Goal: Task Accomplishment & Management: Manage account settings

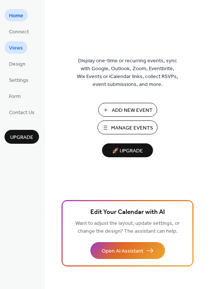
click at [14, 48] on span "Views" at bounding box center [16, 48] width 14 height 8
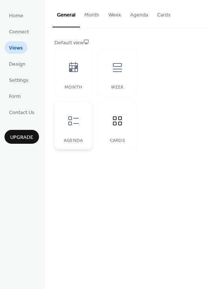
click at [69, 124] on icon at bounding box center [73, 120] width 11 height 9
click at [72, 63] on icon at bounding box center [73, 67] width 9 height 10
click at [108, 73] on div at bounding box center [117, 67] width 23 height 23
click at [74, 117] on icon at bounding box center [74, 121] width 12 height 12
click at [106, 116] on div "Cards" at bounding box center [117, 125] width 38 height 47
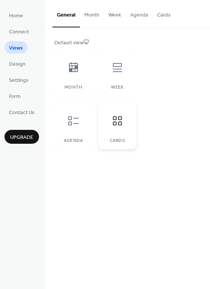
click at [112, 115] on icon at bounding box center [118, 121] width 12 height 12
click at [86, 73] on div "Month" at bounding box center [73, 72] width 38 height 47
click at [92, 15] on button "Month" at bounding box center [92, 13] width 24 height 27
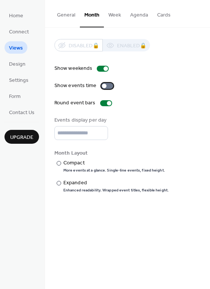
click at [102, 88] on div at bounding box center [104, 86] width 5 height 5
click at [113, 12] on button "Week" at bounding box center [115, 13] width 22 height 27
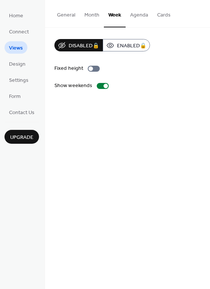
click at [135, 12] on button "Agenda" at bounding box center [139, 13] width 27 height 27
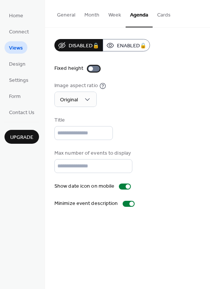
click at [90, 69] on div at bounding box center [91, 68] width 5 height 5
click at [96, 70] on div at bounding box center [97, 68] width 5 height 5
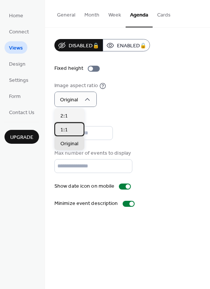
click at [67, 126] on div "1:1" at bounding box center [69, 129] width 30 height 14
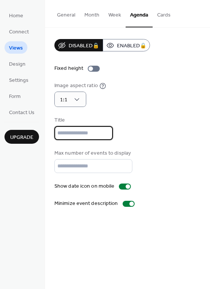
click at [88, 136] on input "text" at bounding box center [83, 133] width 59 height 14
type input "*"
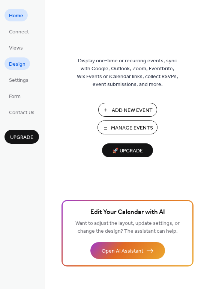
click at [19, 68] on span "Design" at bounding box center [17, 64] width 17 height 8
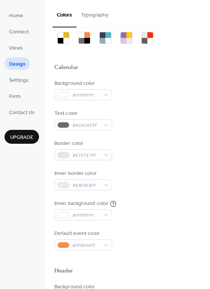
scroll to position [30, 0]
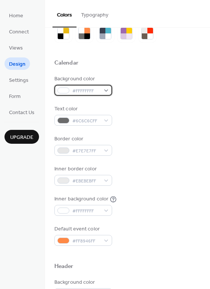
click at [65, 91] on div at bounding box center [63, 91] width 12 height 6
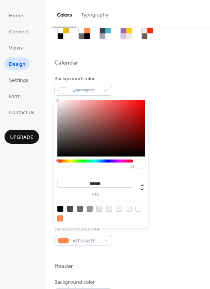
click at [75, 122] on div at bounding box center [101, 128] width 88 height 56
click at [73, 133] on div at bounding box center [101, 128] width 88 height 56
click at [75, 142] on div at bounding box center [101, 128] width 88 height 56
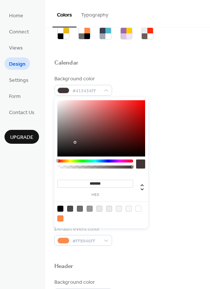
click at [102, 145] on div at bounding box center [101, 128] width 88 height 56
click at [119, 151] on div at bounding box center [101, 128] width 88 height 56
type input "*******"
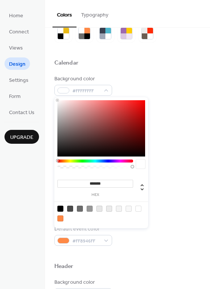
drag, startPoint x: 64, startPoint y: 106, endPoint x: 55, endPoint y: 97, distance: 13.5
click at [55, 97] on div "******* hex" at bounding box center [101, 162] width 94 height 133
click at [24, 66] on span "Design" at bounding box center [17, 64] width 17 height 8
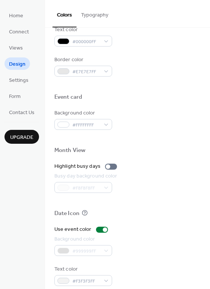
scroll to position [321, 0]
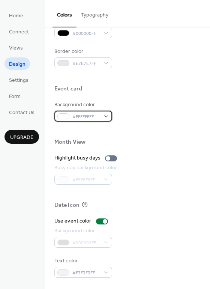
click at [88, 112] on div "#FFFFFFFF" at bounding box center [83, 116] width 58 height 11
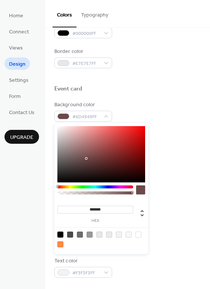
click at [86, 158] on div at bounding box center [101, 154] width 88 height 56
click at [91, 172] on div at bounding box center [101, 154] width 88 height 56
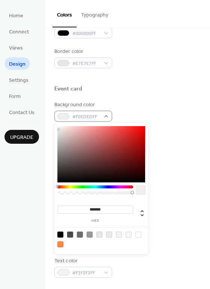
type input "*******"
drag, startPoint x: 59, startPoint y: 130, endPoint x: 57, endPoint y: 118, distance: 11.8
click at [57, 118] on body "Home Connect Views Design Settings Form Contact Us Upgrade Design Upgrade Color…" at bounding box center [105, 144] width 210 height 289
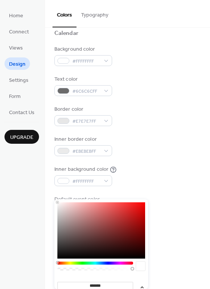
scroll to position [21, 0]
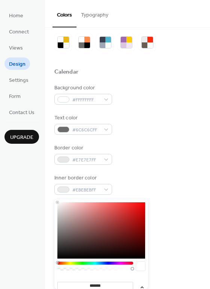
click at [135, 189] on div "Inner border color #EBEBEBFF" at bounding box center [127, 184] width 146 height 21
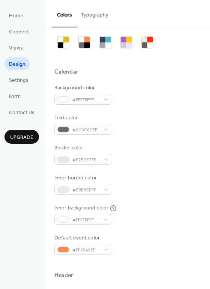
scroll to position [0, 0]
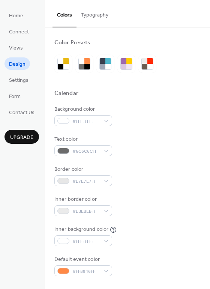
click at [83, 12] on button "Typography" at bounding box center [95, 13] width 36 height 27
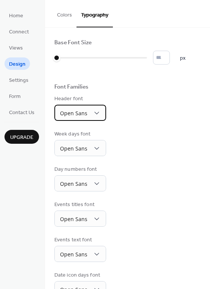
click at [69, 112] on span "Open Sans" at bounding box center [73, 113] width 27 height 7
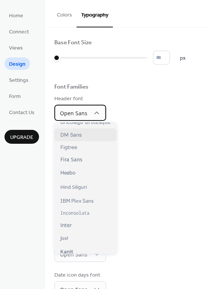
scroll to position [100, 0]
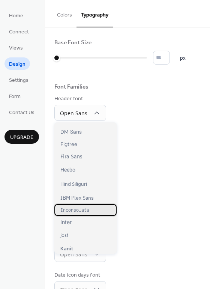
click at [73, 211] on span "Inconsolata" at bounding box center [74, 210] width 29 height 6
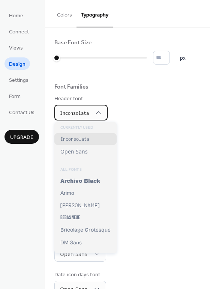
click at [81, 119] on div "Inconsolata" at bounding box center [80, 113] width 53 height 16
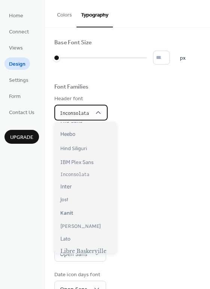
scroll to position [160, 0]
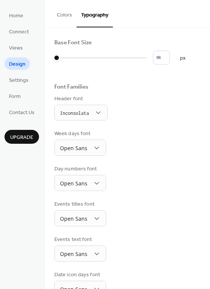
click at [133, 149] on div "Week days font Open Sans" at bounding box center [127, 143] width 146 height 26
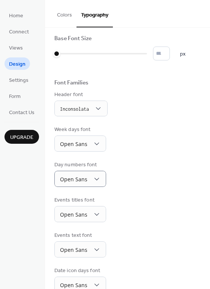
scroll to position [0, 0]
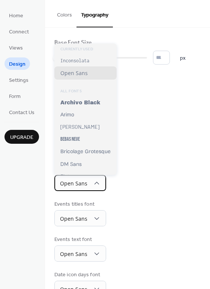
click at [83, 185] on span "Open Sans" at bounding box center [73, 183] width 27 height 7
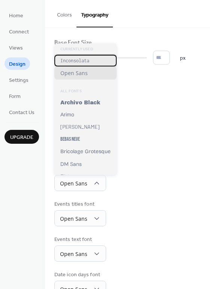
click at [78, 61] on span "Inconsolata" at bounding box center [74, 61] width 29 height 6
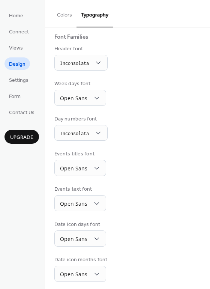
scroll to position [50, 0]
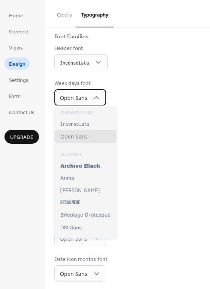
click at [85, 100] on span "Open Sans" at bounding box center [73, 97] width 27 height 7
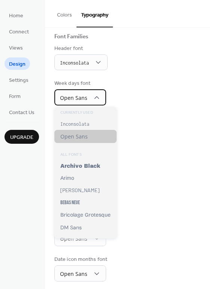
scroll to position [8, 0]
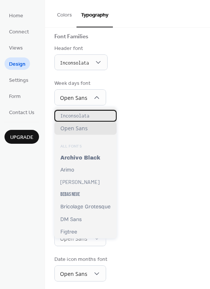
click at [80, 117] on span "Inconsolata" at bounding box center [74, 116] width 29 height 6
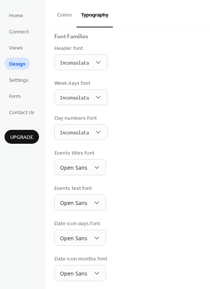
click at [128, 98] on div "Week days font Inconsolata" at bounding box center [127, 93] width 146 height 26
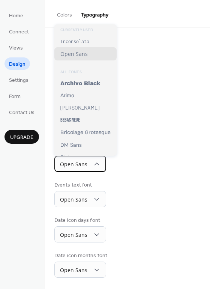
click at [86, 161] on span "Open Sans" at bounding box center [73, 164] width 27 height 7
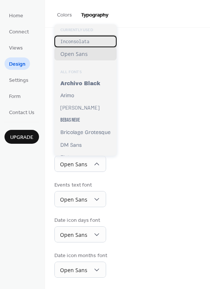
click at [77, 42] on span "Inconsolata" at bounding box center [74, 42] width 29 height 6
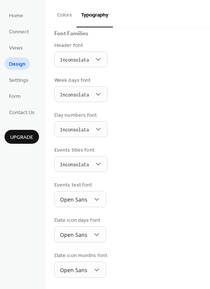
scroll to position [53, 0]
click at [86, 197] on div "Open Sans" at bounding box center [80, 199] width 52 height 16
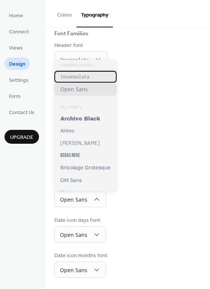
click at [72, 75] on span "Inconsolata" at bounding box center [74, 77] width 29 height 6
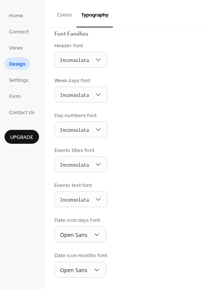
scroll to position [53, 0]
click at [80, 195] on span "Inconsolata" at bounding box center [74, 200] width 29 height 10
click at [136, 172] on div "Events titles font Inconsolata" at bounding box center [127, 160] width 146 height 26
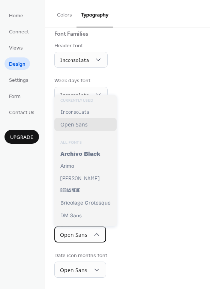
click at [85, 238] on span "Open Sans" at bounding box center [73, 236] width 27 height 10
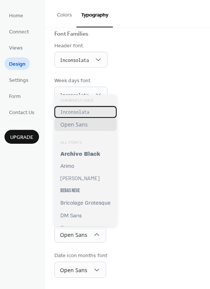
click at [73, 113] on span "Inconsolata" at bounding box center [74, 112] width 29 height 6
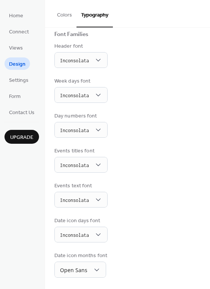
click at [149, 169] on div "Events titles font Inconsolata" at bounding box center [127, 160] width 146 height 26
click at [140, 169] on div "Events titles font Inconsolata" at bounding box center [127, 160] width 146 height 26
click at [80, 267] on span "Open Sans" at bounding box center [73, 270] width 27 height 7
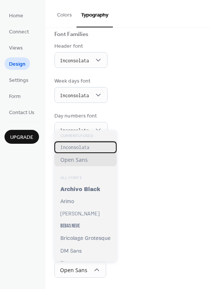
click at [77, 148] on span "Inconsolata" at bounding box center [74, 148] width 29 height 6
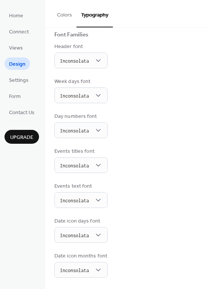
scroll to position [52, 0]
click at [142, 152] on div "Events titles font Inconsolata" at bounding box center [127, 161] width 146 height 26
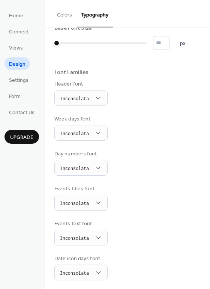
scroll to position [0, 0]
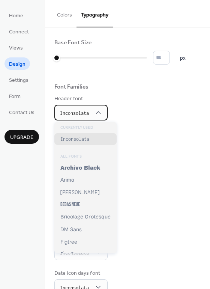
click at [83, 115] on span "Inconsolata" at bounding box center [74, 113] width 29 height 6
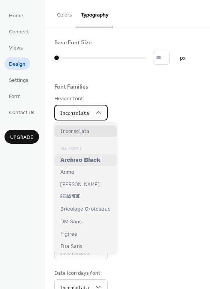
scroll to position [31, 0]
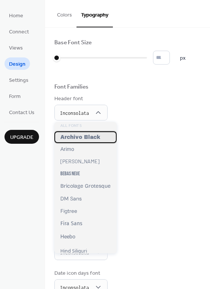
click at [83, 140] on span "Archivo Black" at bounding box center [80, 137] width 40 height 6
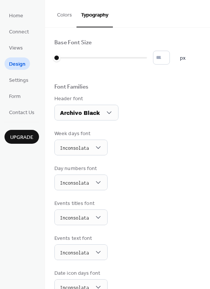
click at [137, 109] on div "Header font Archivo Black" at bounding box center [127, 108] width 146 height 26
